Goal: Information Seeking & Learning: Learn about a topic

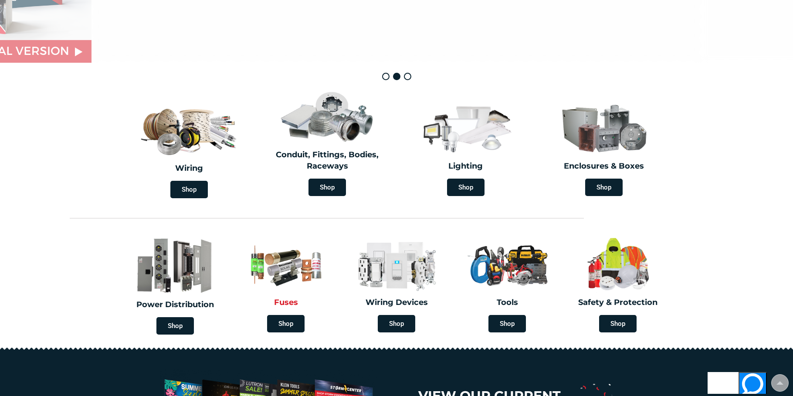
scroll to position [180, 0]
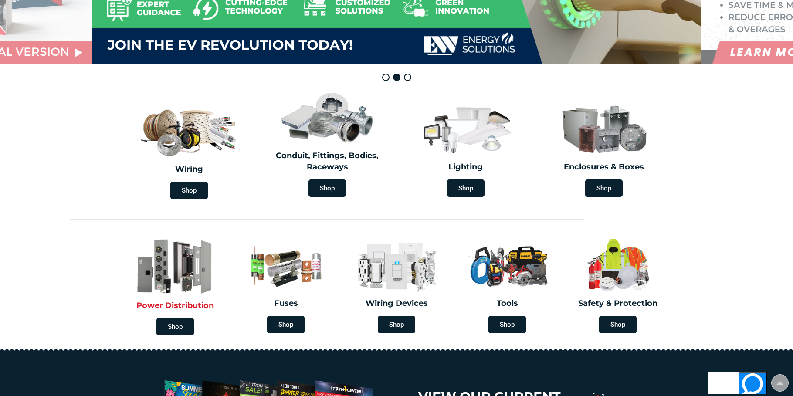
click at [180, 282] on img at bounding box center [175, 267] width 102 height 60
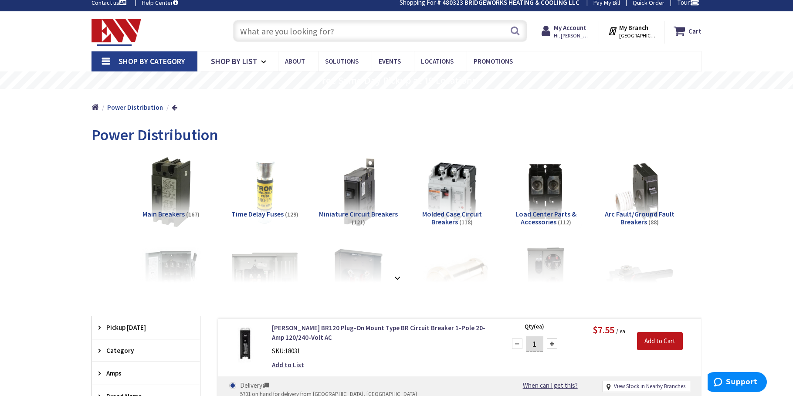
scroll to position [10, 0]
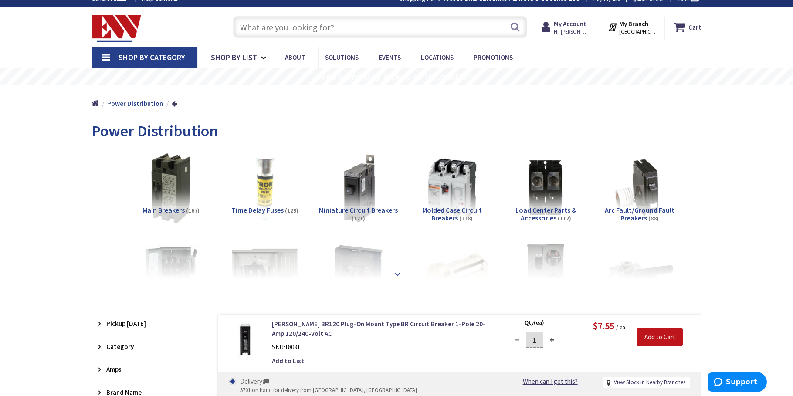
click at [390, 276] on div at bounding box center [396, 255] width 567 height 48
click at [393, 273] on strong at bounding box center [397, 274] width 10 height 10
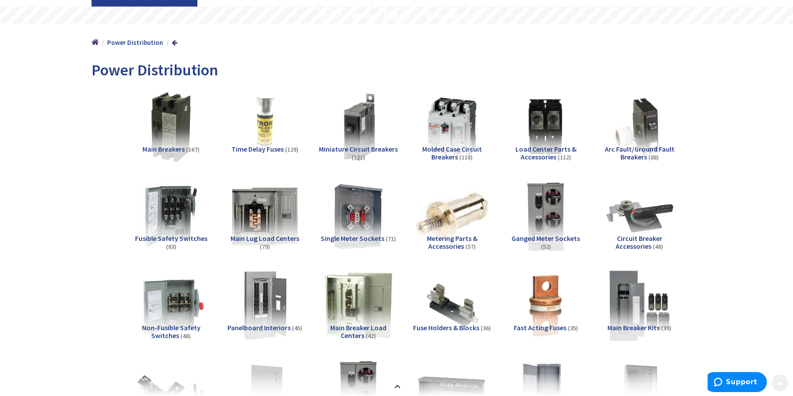
scroll to position [81, 0]
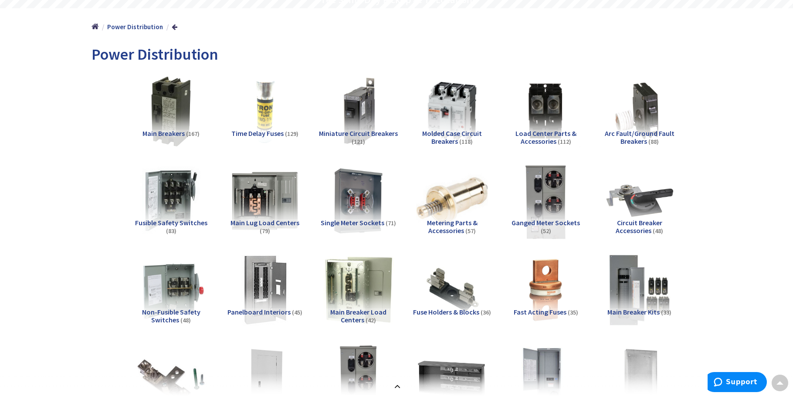
click at [556, 188] on img at bounding box center [546, 200] width 79 height 79
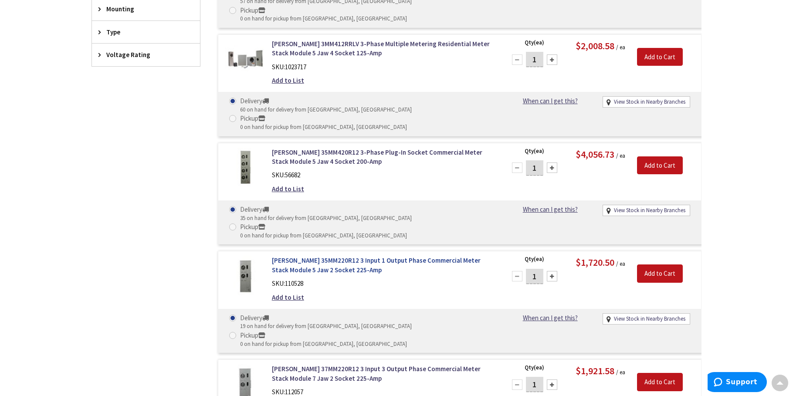
scroll to position [1197, 0]
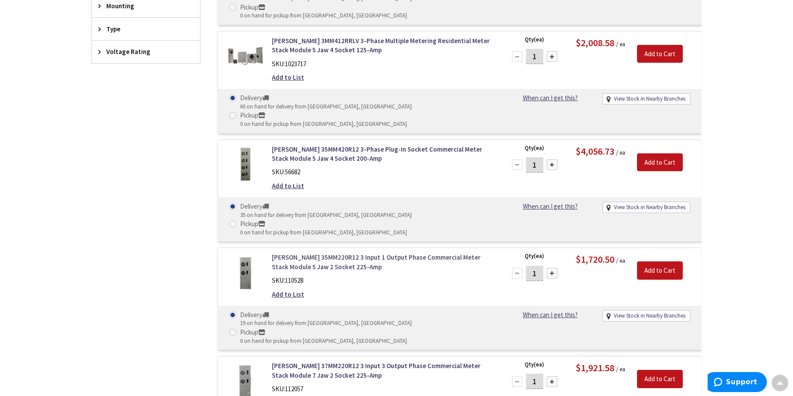
click at [366, 253] on link "Eaton 35MM220R12 3 Input 1 Output Phase Commercial Meter Stack Module 5 Jaw 2 S…" at bounding box center [383, 262] width 222 height 19
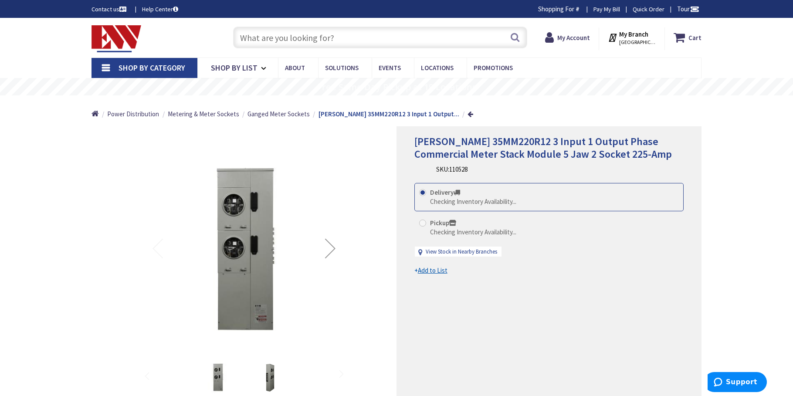
click at [333, 249] on div "Next" at bounding box center [330, 248] width 35 height 35
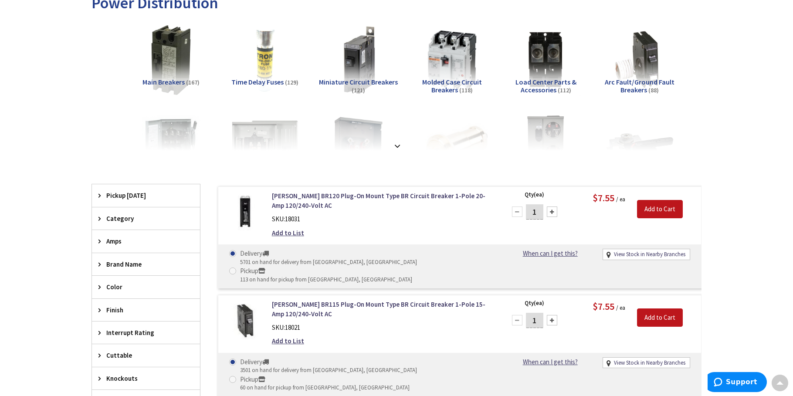
scroll to position [118, 0]
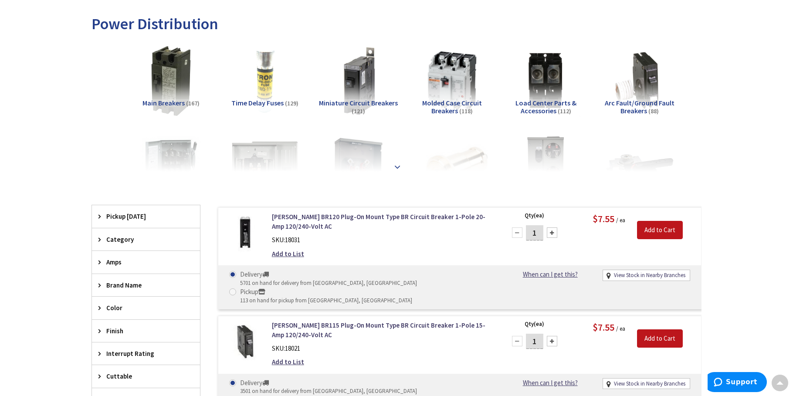
click at [397, 169] on strong at bounding box center [397, 167] width 10 height 10
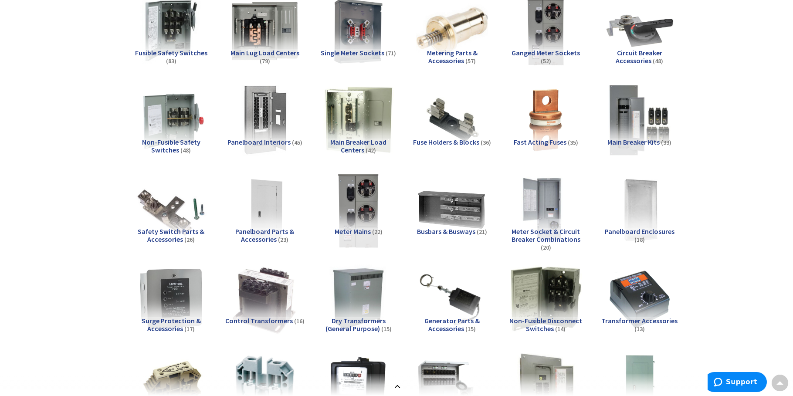
scroll to position [251, 0]
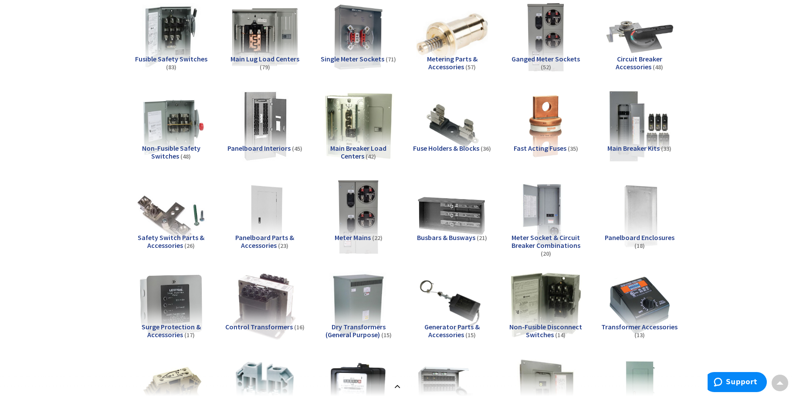
click at [356, 219] on img at bounding box center [358, 215] width 79 height 79
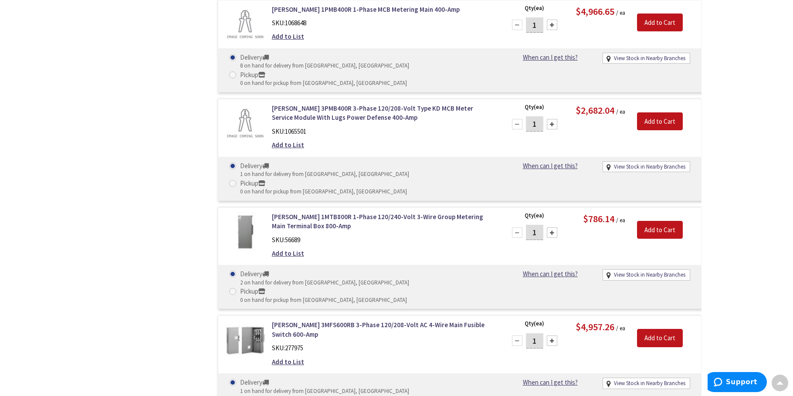
scroll to position [1395, 0]
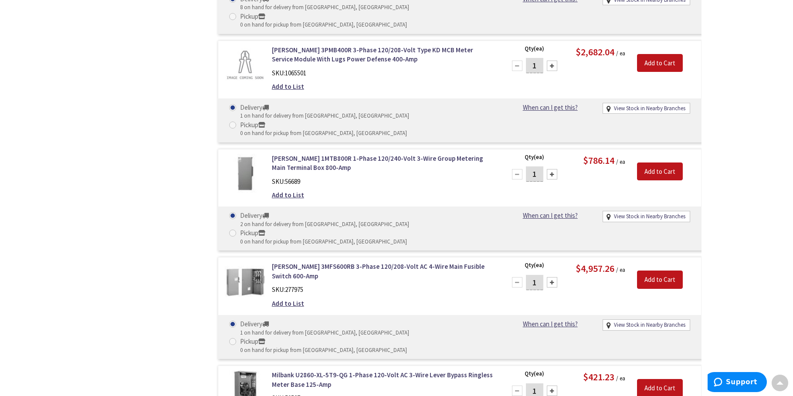
click at [359, 262] on div "Eaton 3MFS600RB 3-Phase 120/208-Volt AC 4-Wire Main Fusible Switch 600-Amp SKU:…" at bounding box center [382, 287] width 235 height 51
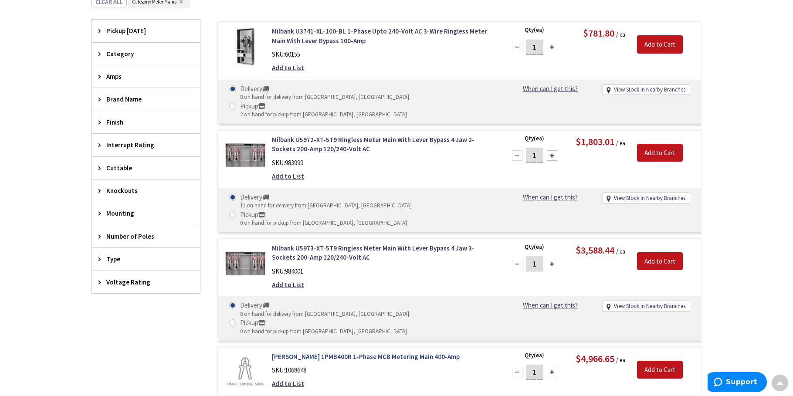
scroll to position [1046, 0]
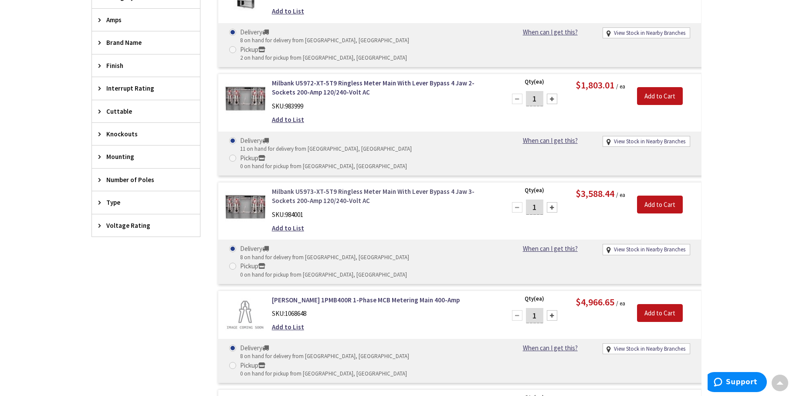
click at [355, 187] on link "Milbank U5973-XT-5T9 Ringless Meter Main With Lever Bypass 4 Jaw 3-Sockets 200-…" at bounding box center [383, 196] width 222 height 19
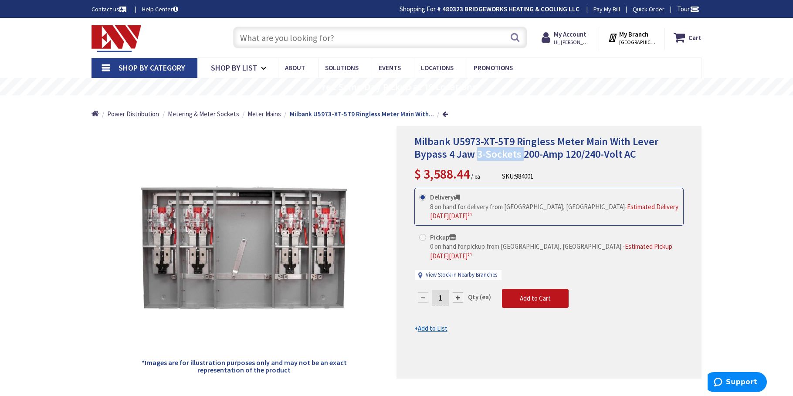
drag, startPoint x: 476, startPoint y: 152, endPoint x: 521, endPoint y: 152, distance: 44.9
click at [521, 152] on span "Milbank U5973-XT-5T9 Ringless Meter Main With Lever Bypass 4 Jaw 3-Sockets 200-…" at bounding box center [537, 148] width 244 height 26
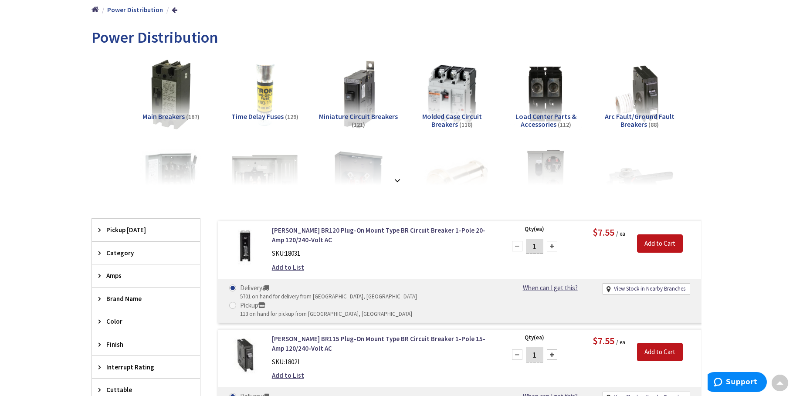
scroll to position [98, 0]
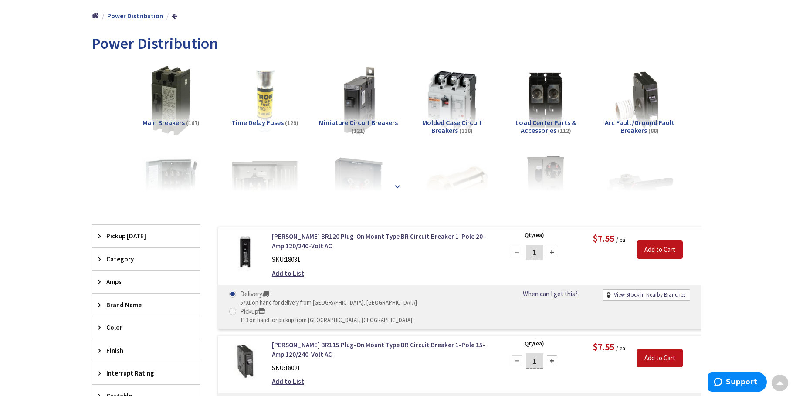
click at [378, 189] on div at bounding box center [396, 167] width 567 height 48
click at [409, 186] on div at bounding box center [396, 167] width 567 height 48
click at [400, 186] on strong at bounding box center [397, 187] width 10 height 10
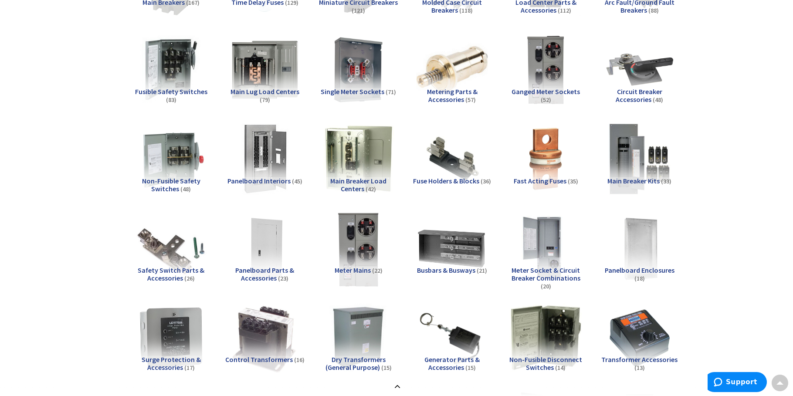
scroll to position [219, 0]
click at [370, 238] on img at bounding box center [358, 247] width 79 height 79
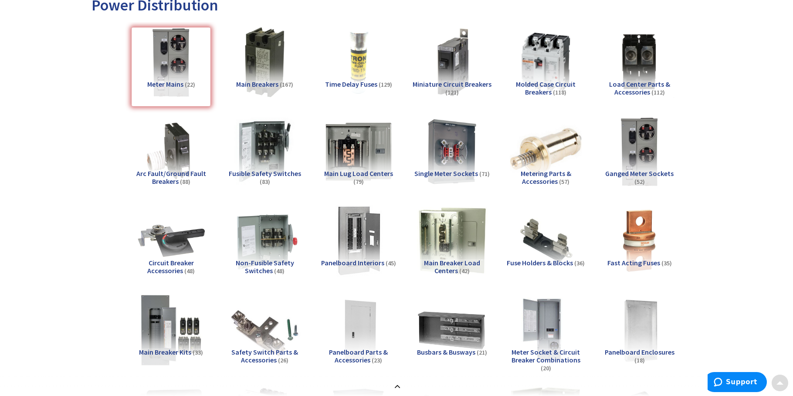
scroll to position [136, 0]
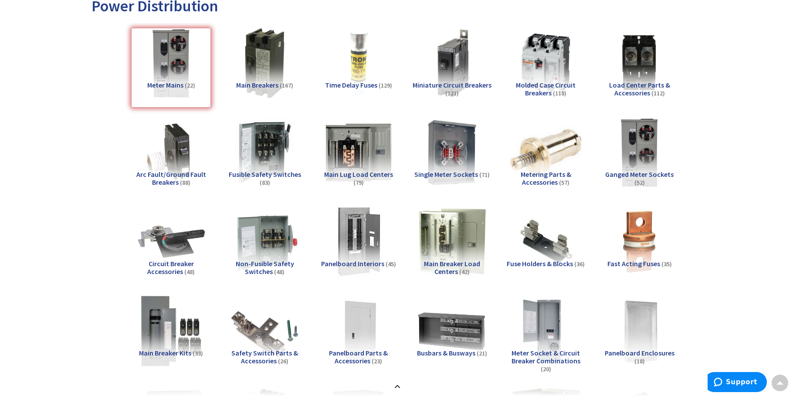
click at [163, 36] on div "Meter Mains (22)" at bounding box center [171, 68] width 80 height 80
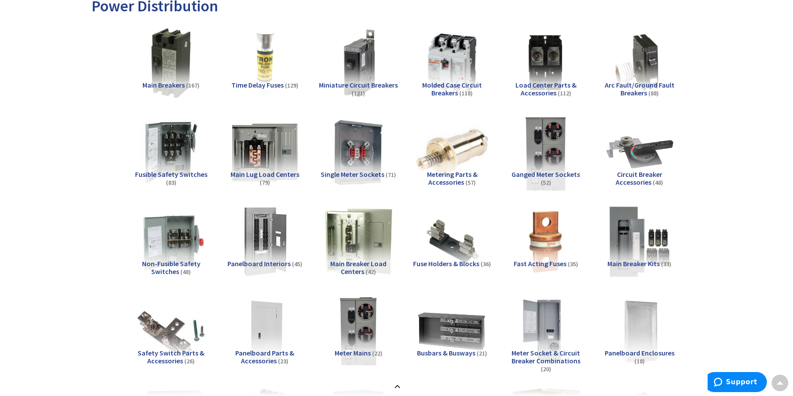
click at [552, 143] on img at bounding box center [546, 152] width 79 height 79
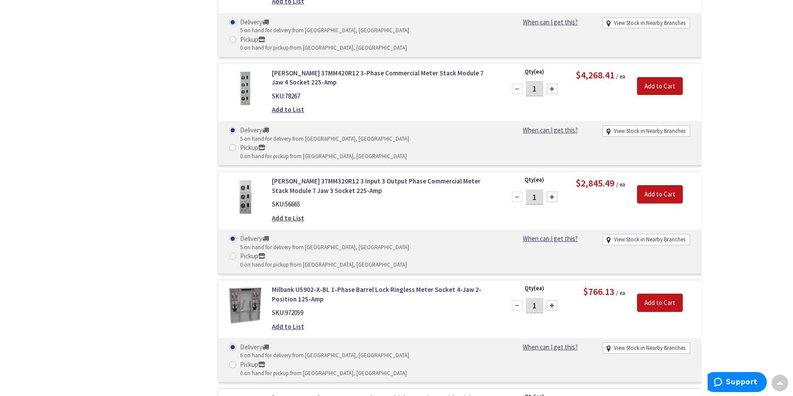
scroll to position [1708, 0]
click at [403, 284] on link "Milbank U5902-X-BL 1-Phase Barrel Lock Ringless Meter Socket 4-Jaw 2-Position 1…" at bounding box center [383, 293] width 222 height 19
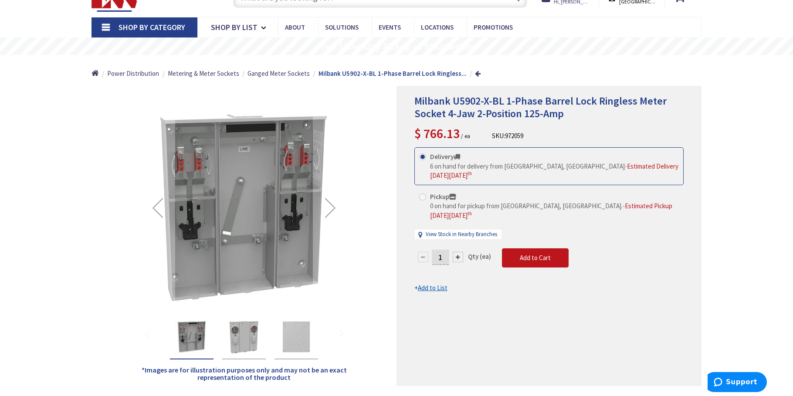
scroll to position [69, 0]
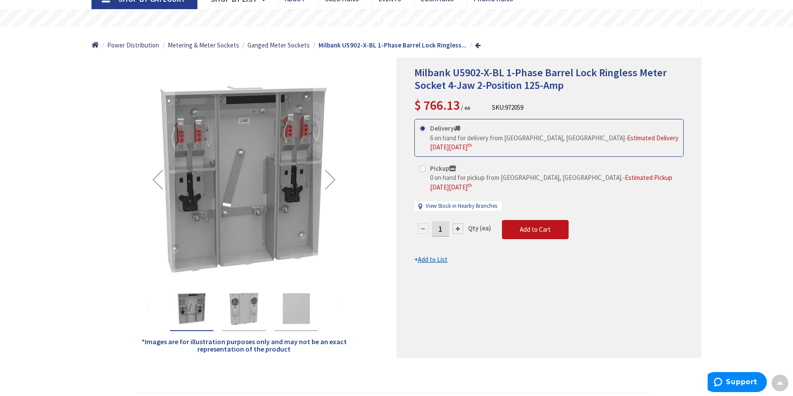
click at [242, 316] on img "Milbank U5902-X-BL 1-Phase Barrel Lock Ringless Meter Socket 4-Jaw 2-Position 1…" at bounding box center [244, 308] width 35 height 35
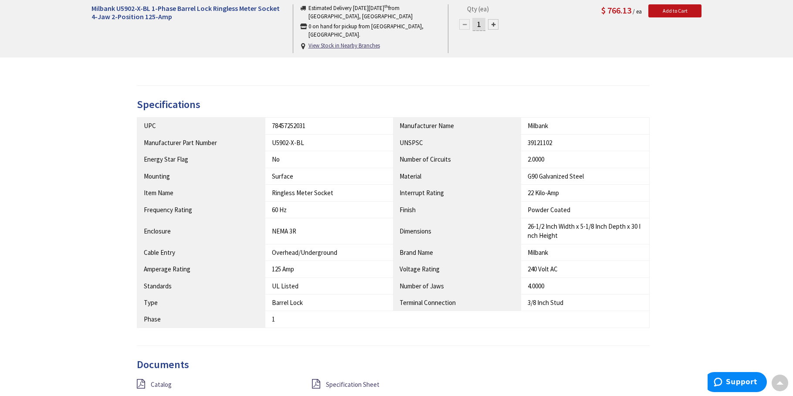
scroll to position [375, 0]
